Goal: Task Accomplishment & Management: Complete application form

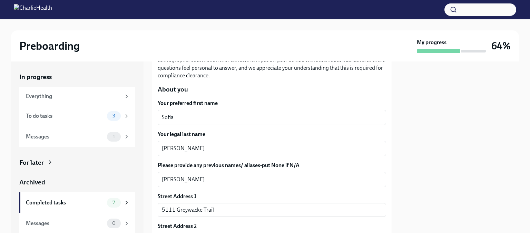
scroll to position [80, 0]
click at [69, 113] on div "To do tasks" at bounding box center [65, 116] width 78 height 8
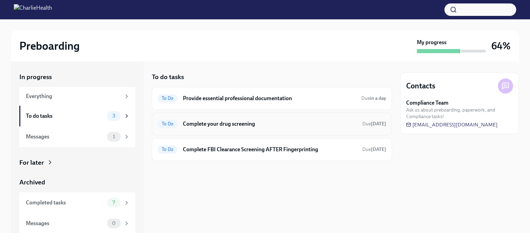
click at [206, 124] on h6 "Complete your drug screening" at bounding box center [270, 124] width 174 height 8
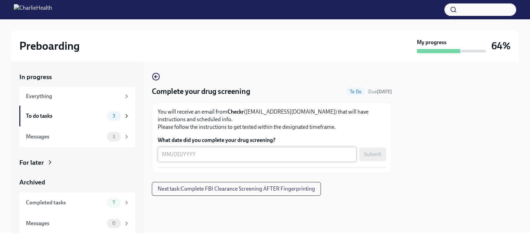
click at [166, 154] on textarea "What date did you complete your drug screening?" at bounding box center [257, 154] width 190 height 8
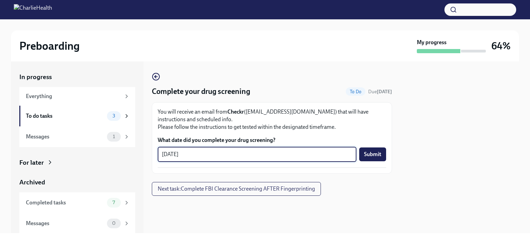
type textarea "[DATE]"
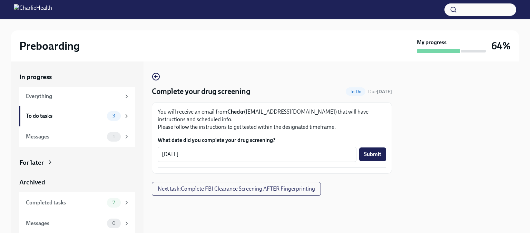
click at [319, 113] on p "You will receive an email from Checkr ([EMAIL_ADDRESS][DOMAIN_NAME]) that will …" at bounding box center [272, 119] width 228 height 23
click at [378, 154] on span "Submit" at bounding box center [372, 154] width 17 height 7
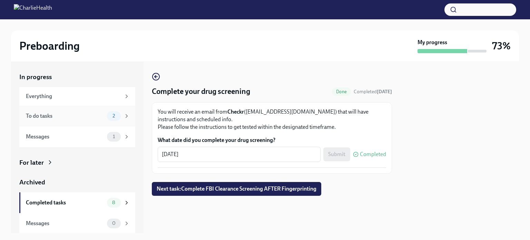
click at [90, 120] on div "To do tasks 2" at bounding box center [78, 116] width 104 height 10
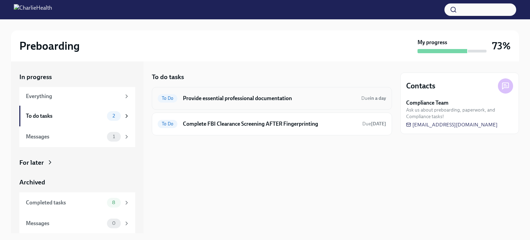
click at [231, 100] on h6 "Provide essential professional documentation" at bounding box center [269, 99] width 173 height 8
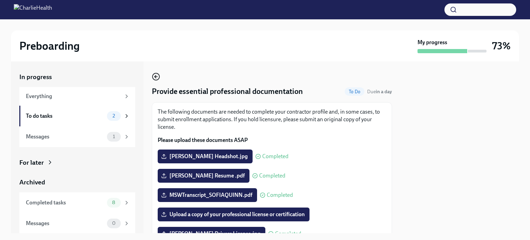
click at [153, 76] on circle "button" at bounding box center [156, 76] width 7 height 7
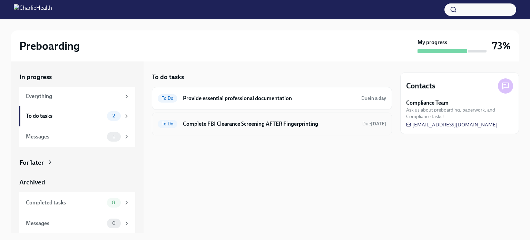
click at [240, 125] on h6 "Complete FBI Clearance Screening AFTER Fingerprinting" at bounding box center [270, 124] width 174 height 8
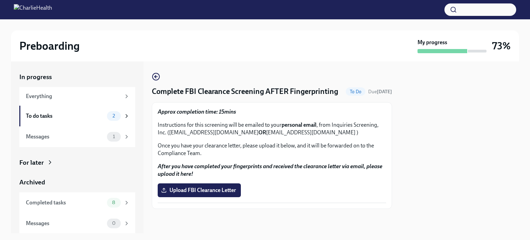
scroll to position [8, 0]
click at [157, 74] on div "Complete FBI Clearance Screening AFTER Fingerprinting To Do Due [DATE] Approx c…" at bounding box center [272, 140] width 240 height 136
click at [156, 72] on icon "button" at bounding box center [156, 76] width 8 height 8
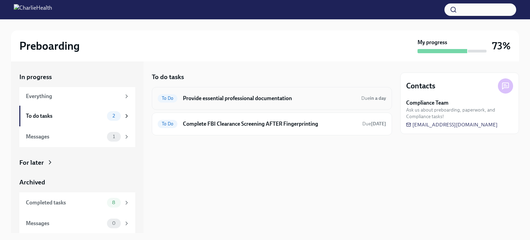
click at [272, 100] on h6 "Provide essential professional documentation" at bounding box center [269, 99] width 173 height 8
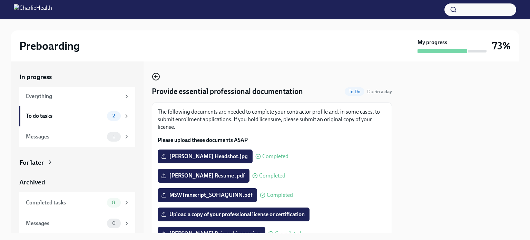
click at [156, 75] on icon "button" at bounding box center [155, 76] width 1 height 3
